Goal: Navigation & Orientation: Find specific page/section

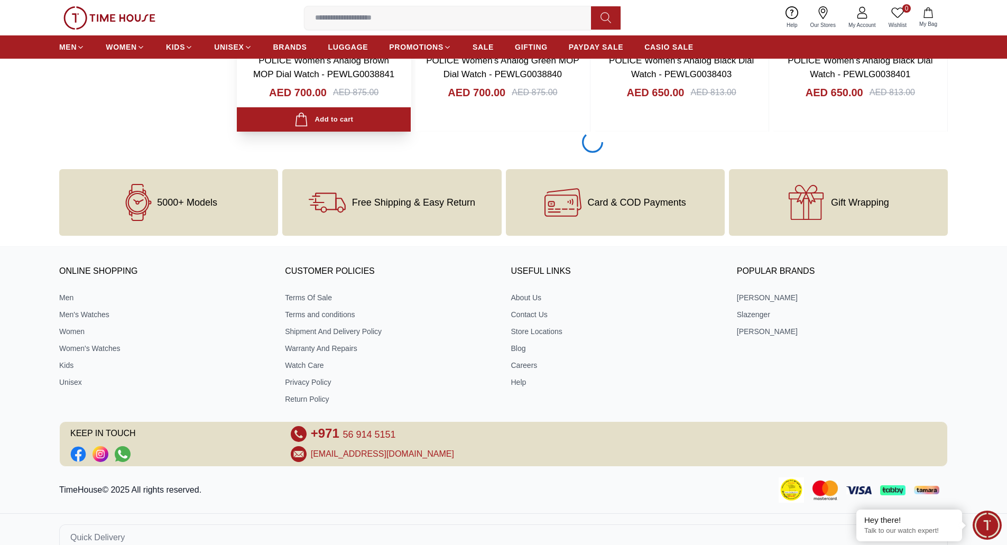
scroll to position [1624, 0]
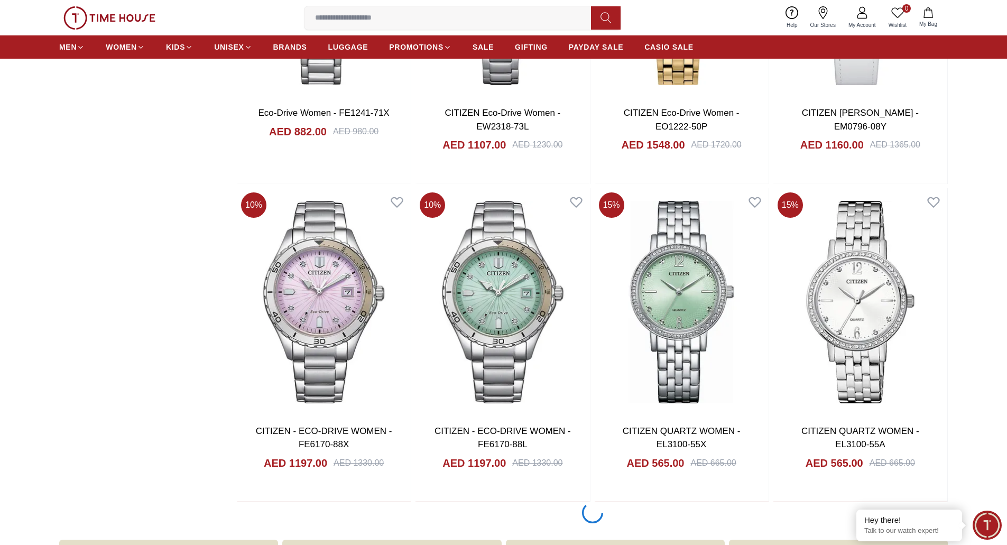
scroll to position [4584, 0]
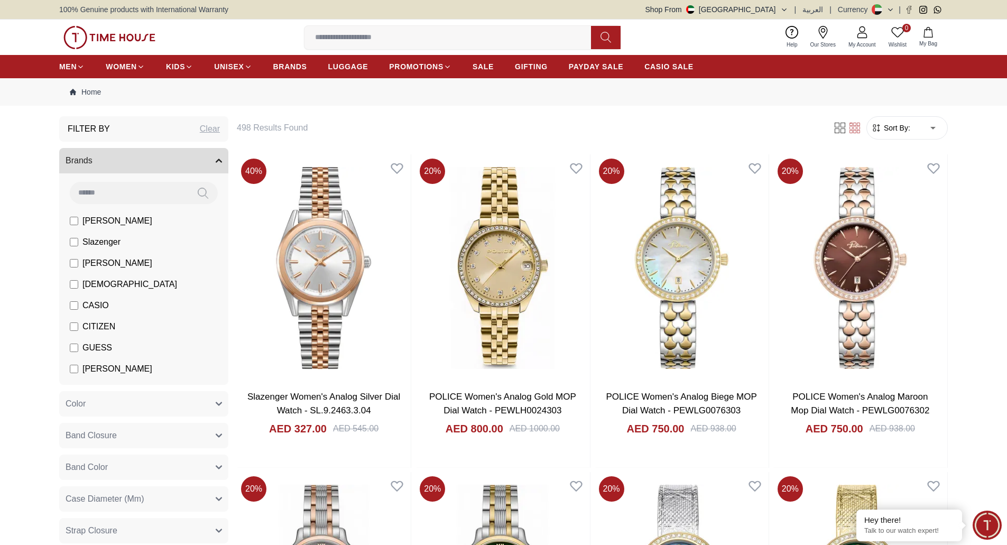
click at [794, 6] on div "Shop From UAE | العربية | Currency |" at bounding box center [796, 9] width 302 height 11
click at [786, 8] on icon "button" at bounding box center [784, 10] width 8 height 8
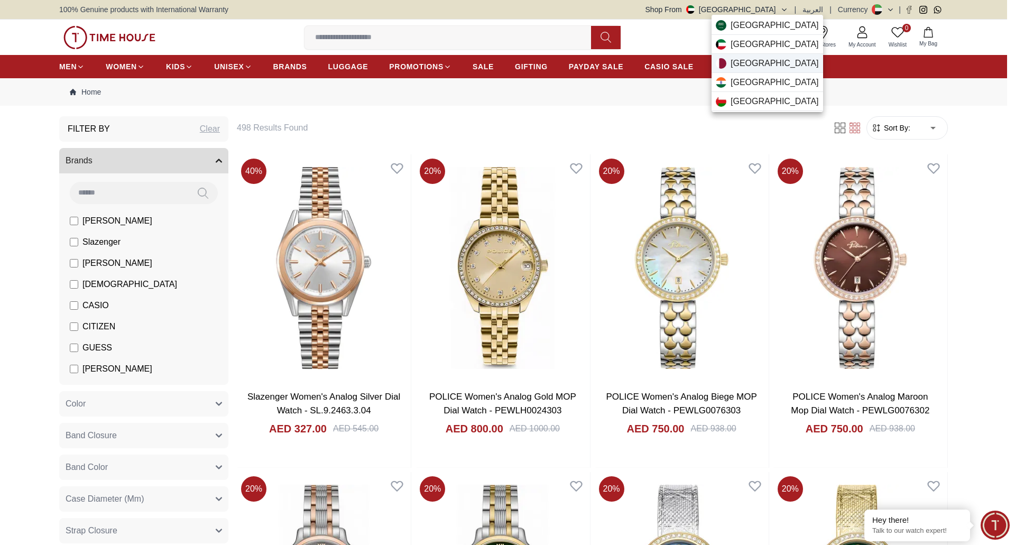
click at [750, 61] on span "Qatar" at bounding box center [775, 63] width 88 height 13
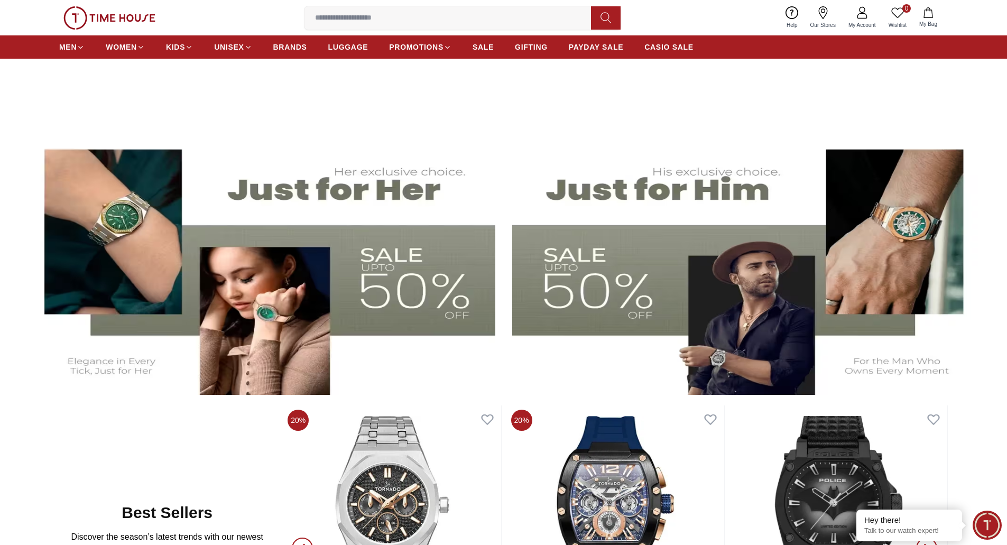
scroll to position [235, 0]
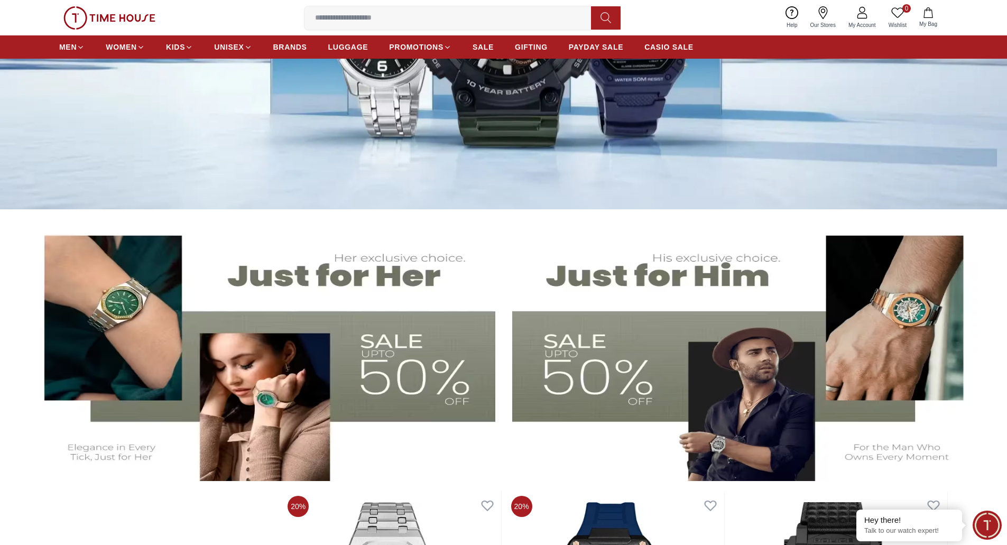
click at [365, 340] on img at bounding box center [260, 350] width 470 height 261
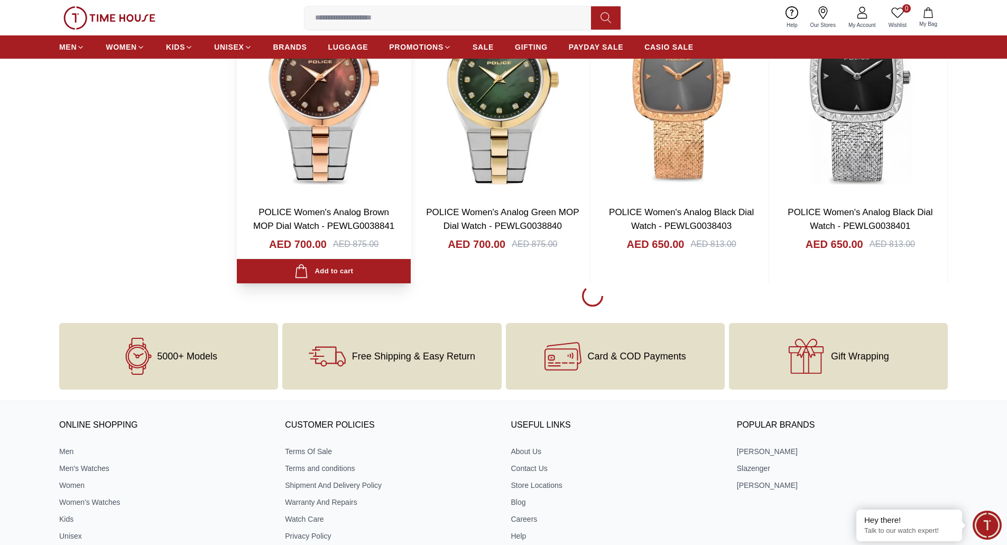
scroll to position [1533, 0]
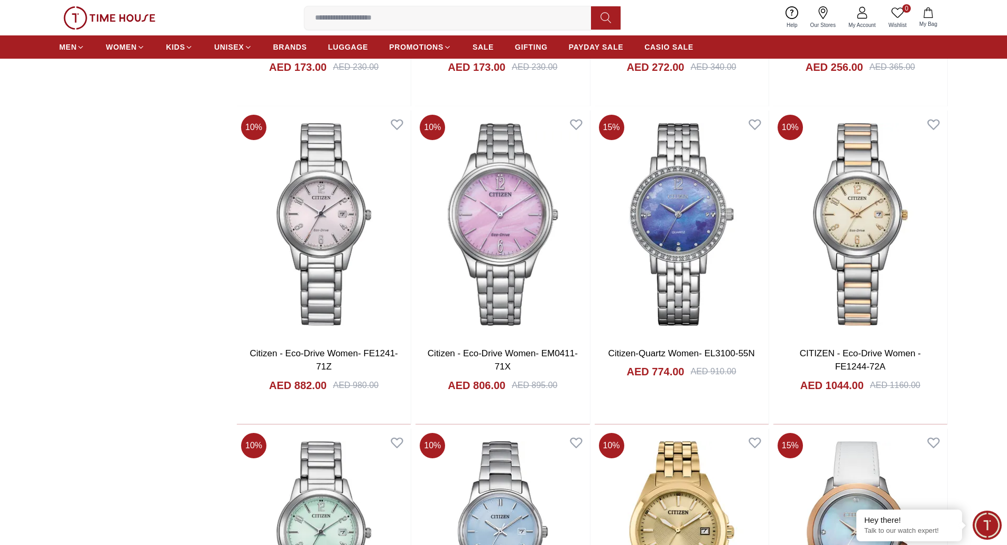
scroll to position [4123, 0]
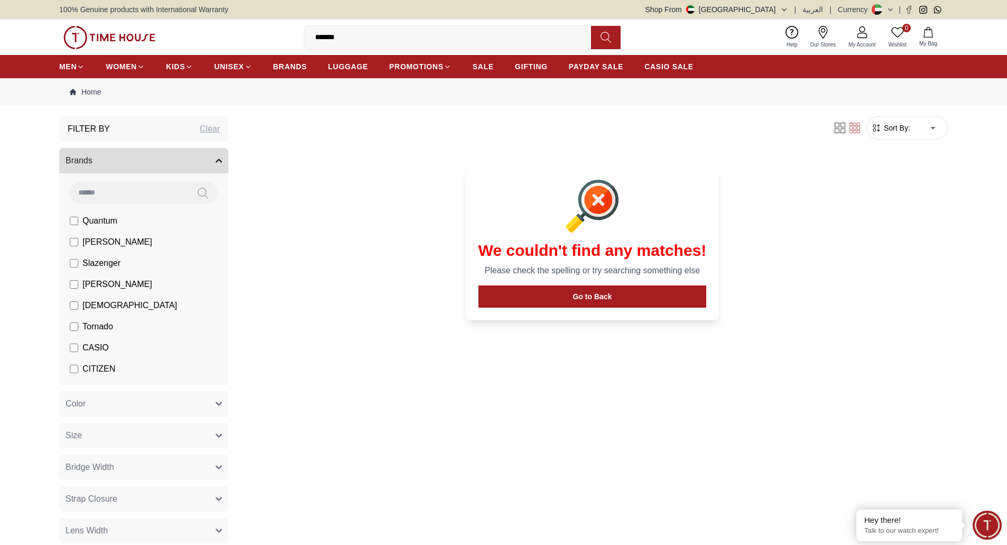
click at [91, 32] on img at bounding box center [109, 37] width 92 height 23
